Goal: Task Accomplishment & Management: Manage account settings

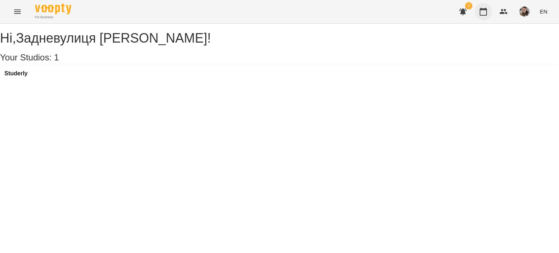
drag, startPoint x: 401, startPoint y: 76, endPoint x: 481, endPoint y: 13, distance: 101.5
click at [481, 13] on icon "button" at bounding box center [483, 11] width 9 height 9
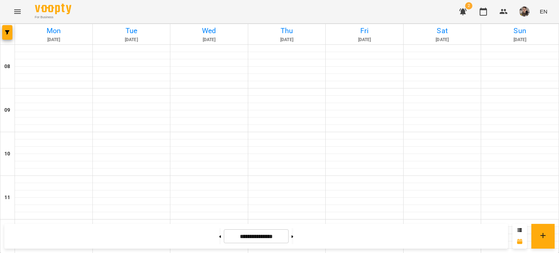
scroll to position [245, 0]
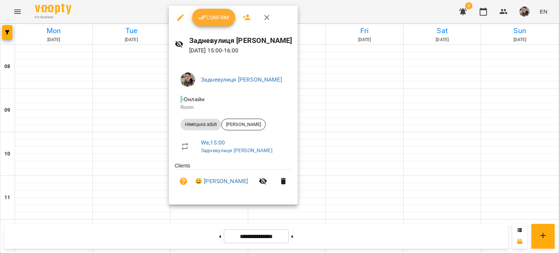
click at [215, 22] on button "Confirm" at bounding box center [213, 17] width 43 height 17
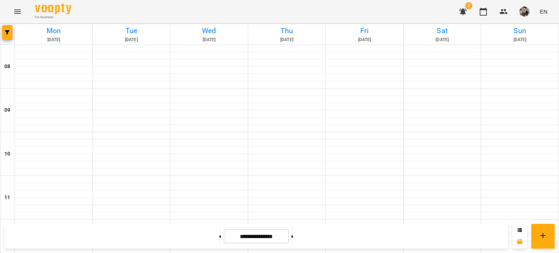
scroll to position [436, 0]
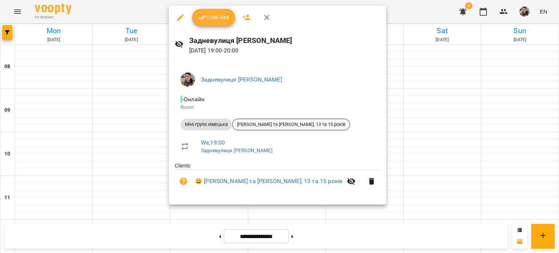
click at [304, 122] on span "[PERSON_NAME] та [PERSON_NAME], 13 та 15 років" at bounding box center [290, 124] width 117 height 7
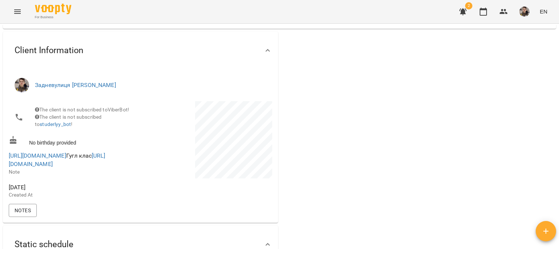
scroll to position [72, 0]
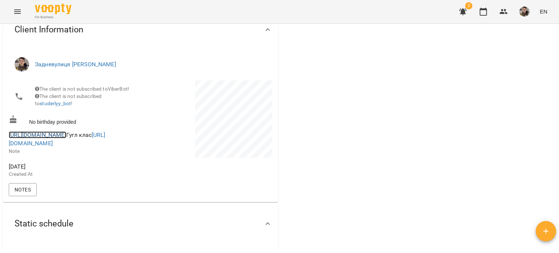
click at [27, 137] on link "[URL][DOMAIN_NAME]" at bounding box center [37, 134] width 57 height 7
